Goal: Entertainment & Leisure: Consume media (video, audio)

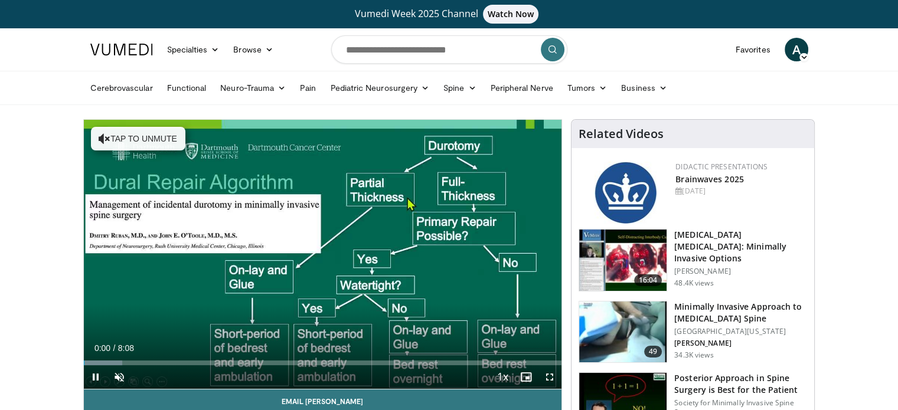
click at [130, 377] on div "Volume Level" at bounding box center [130, 377] width 0 height 4
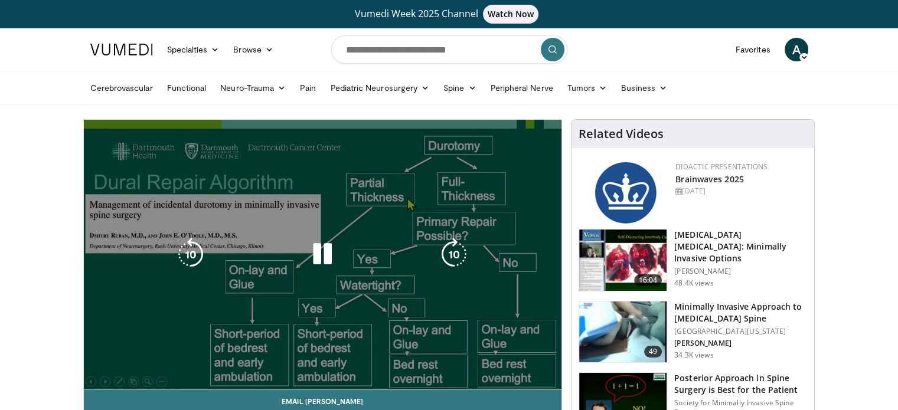
click at [497, 281] on div "10 seconds Tap to unmute" at bounding box center [323, 254] width 478 height 269
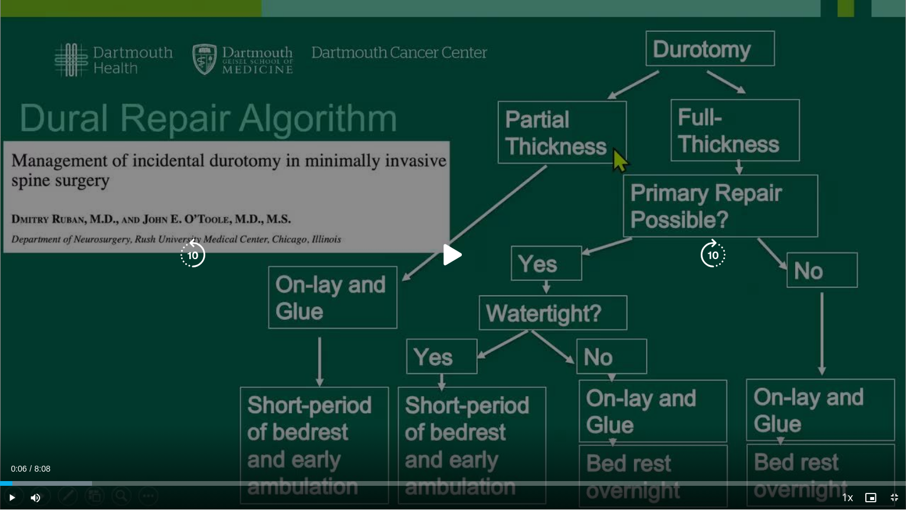
click at [437, 264] on icon "Video Player" at bounding box center [453, 254] width 33 height 33
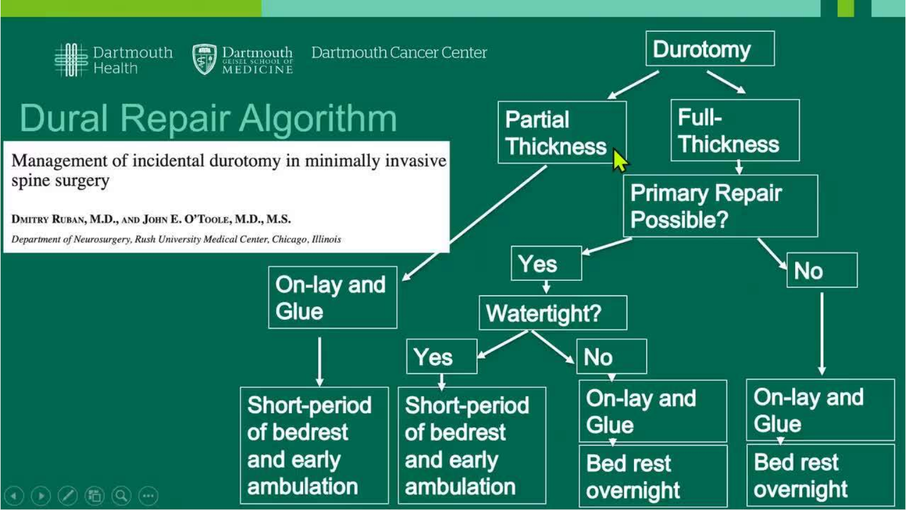
click at [163, 277] on div "10 seconds Tap to unmute" at bounding box center [453, 254] width 906 height 509
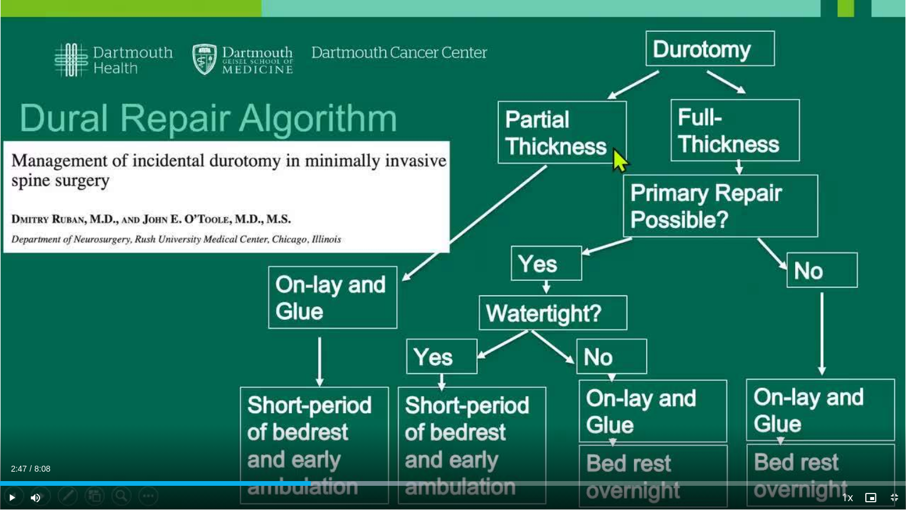
click at [163, 277] on div "10 seconds Tap to unmute" at bounding box center [453, 254] width 906 height 509
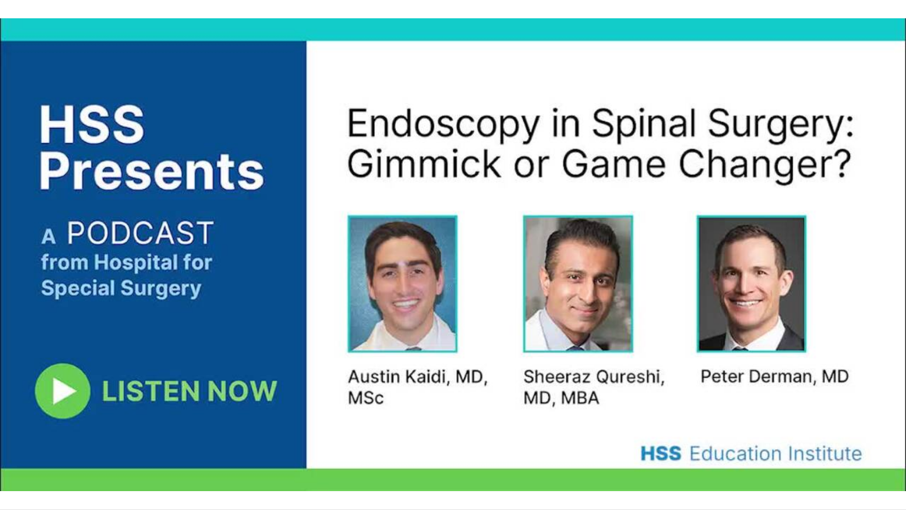
click at [87, 410] on div "10 seconds Tap to unmute" at bounding box center [453, 254] width 906 height 509
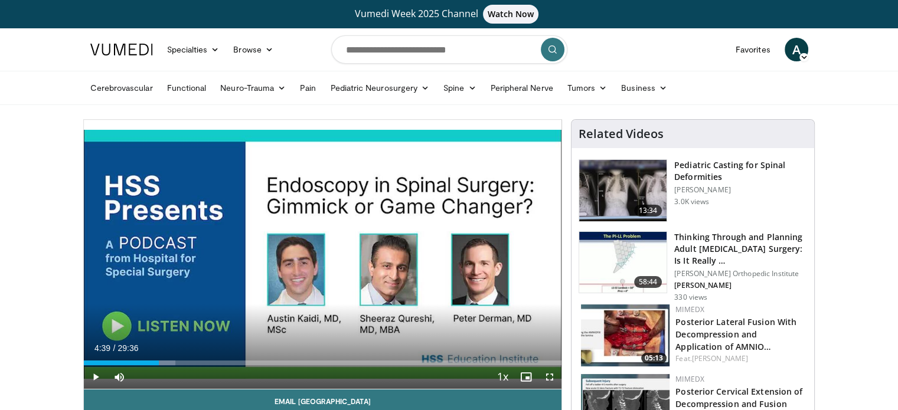
click at [121, 327] on div "10 seconds Tap to unmute" at bounding box center [323, 254] width 478 height 269
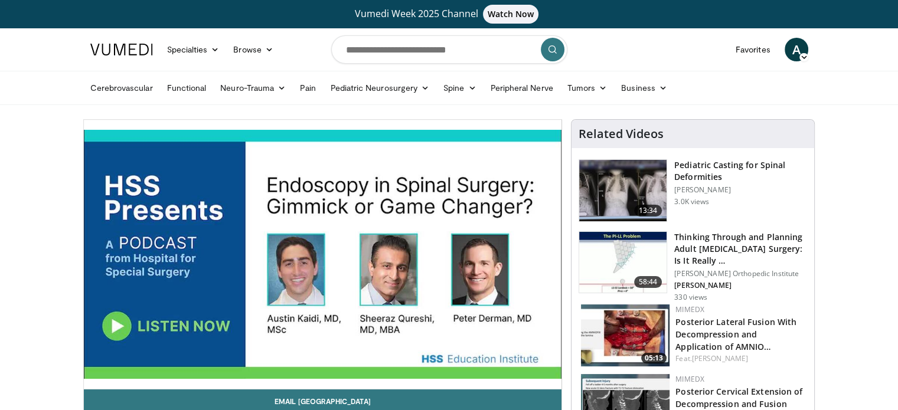
click at [217, 263] on div "Video Player" at bounding box center [322, 255] width 287 height 24
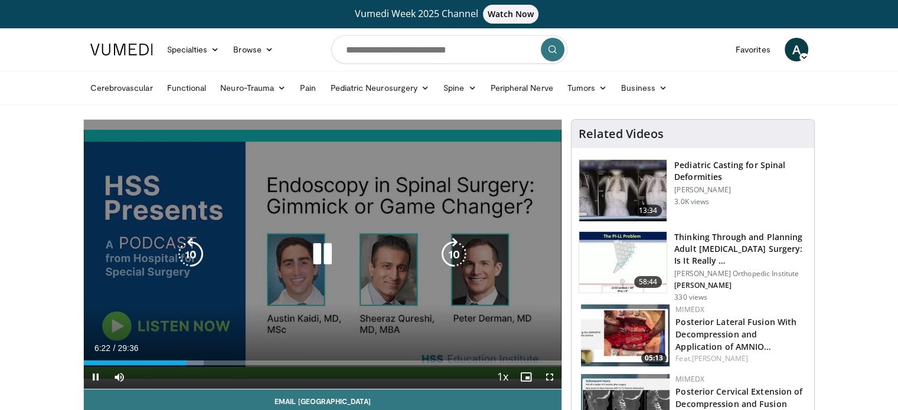
click at [326, 256] on icon "Video Player" at bounding box center [322, 254] width 33 height 33
